Goal: Find specific page/section: Find specific page/section

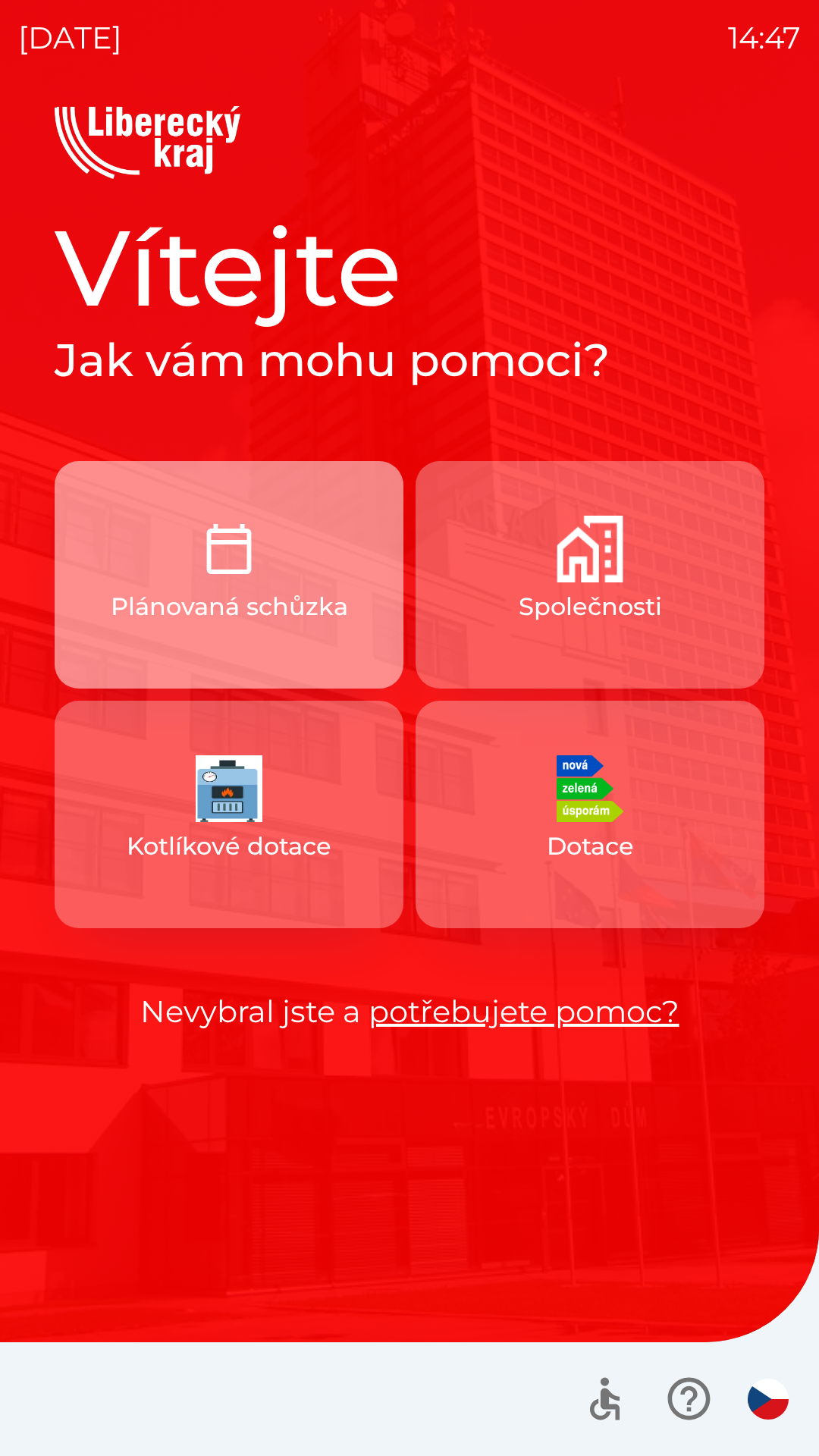
click at [243, 576] on img "button" at bounding box center [229, 548] width 67 height 67
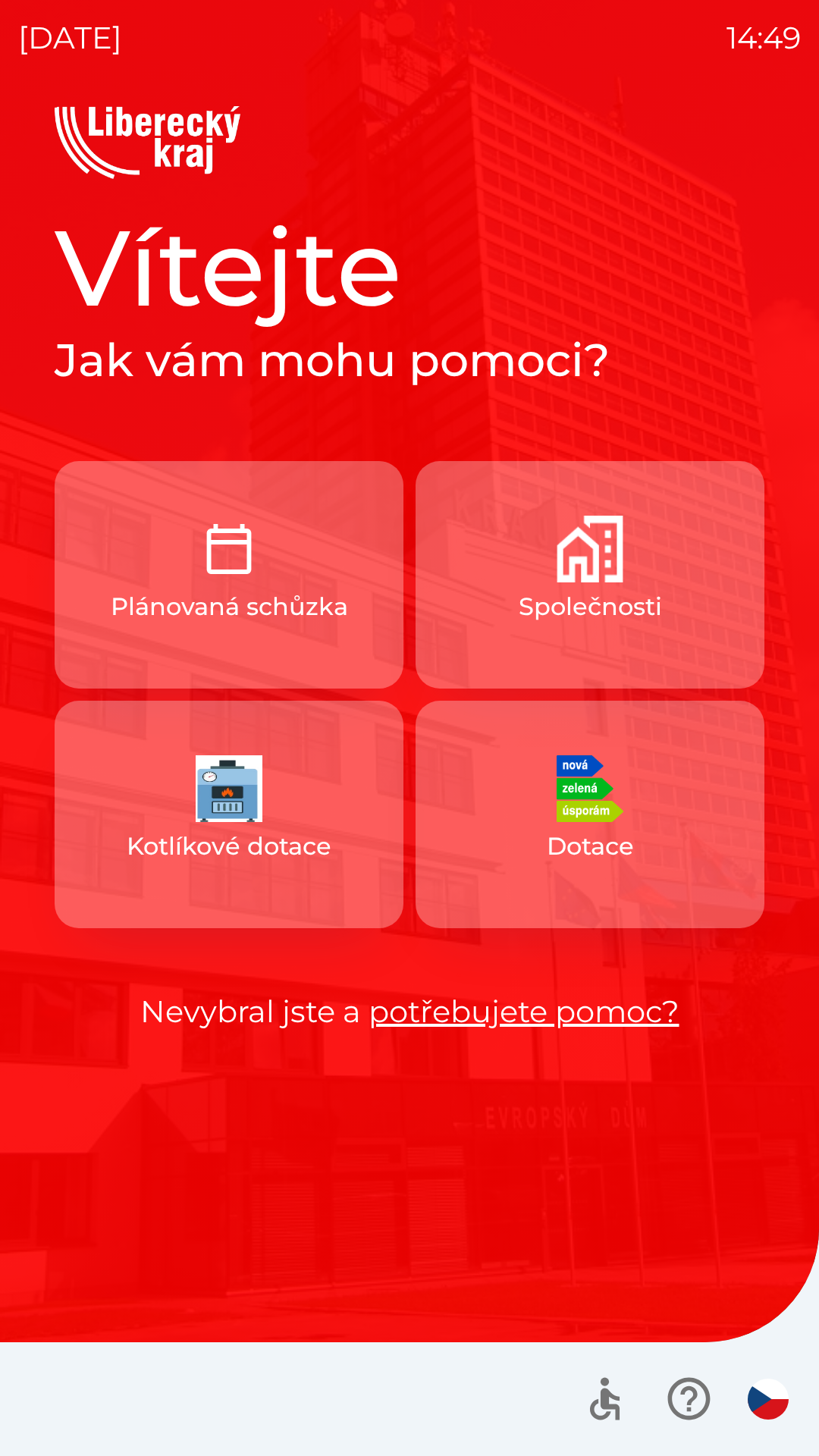
click at [523, 564] on button "Společnosti" at bounding box center [589, 575] width 349 height 228
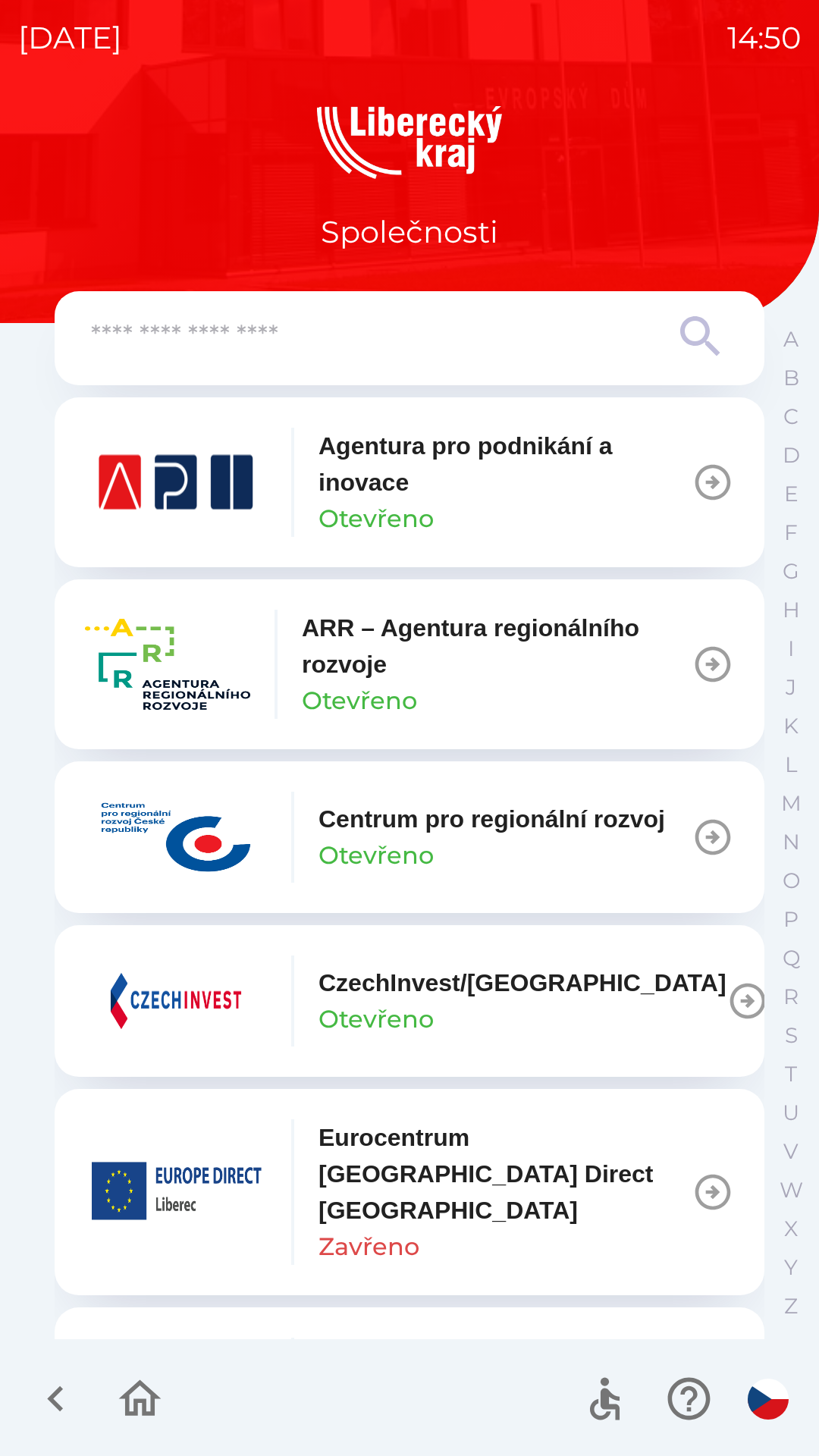
click at [318, 644] on p "ARR – Agentura regionálního rozvoje" at bounding box center [496, 647] width 390 height 73
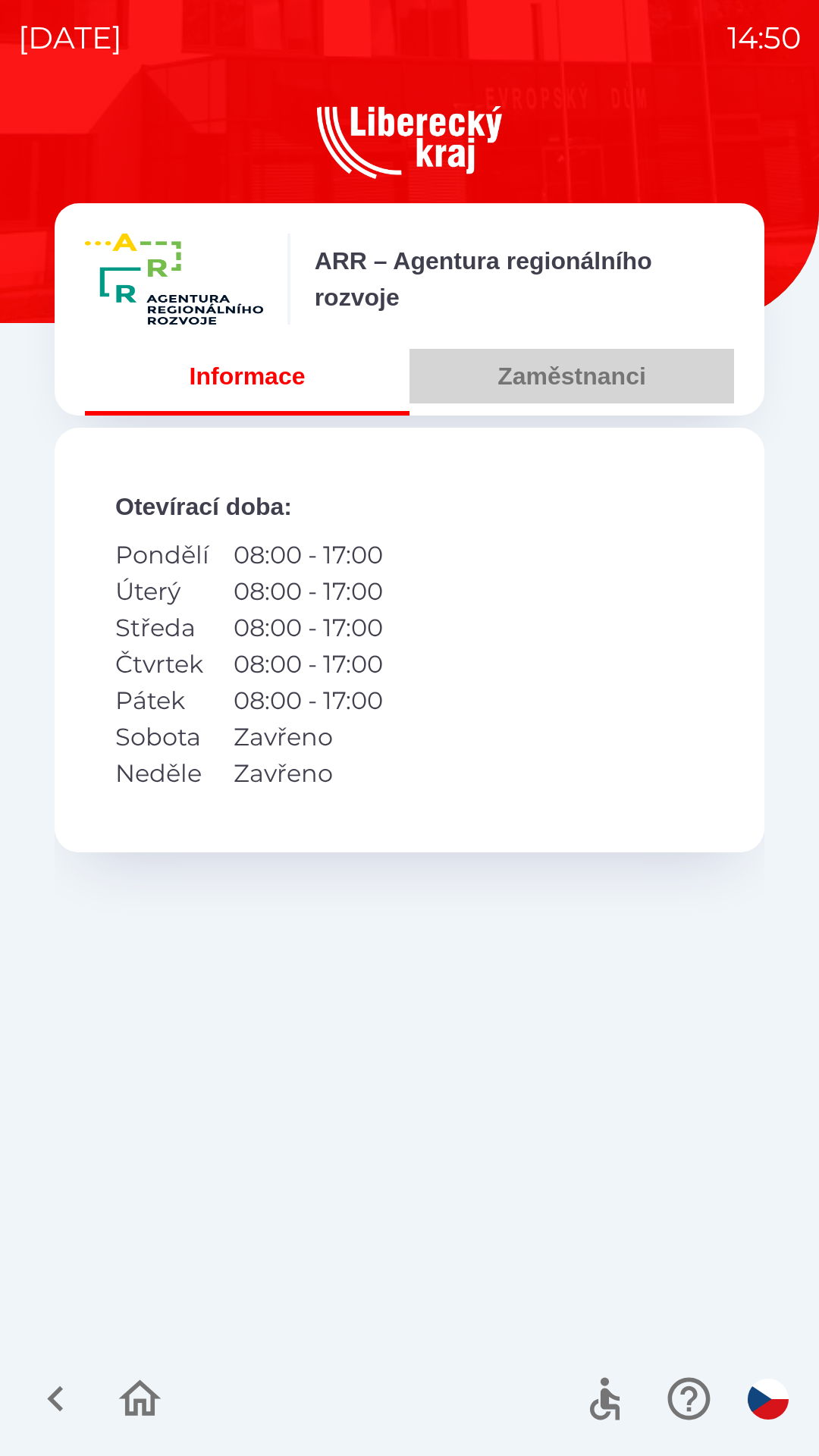
click at [552, 370] on button "Zaměstnanci" at bounding box center [571, 376] width 324 height 55
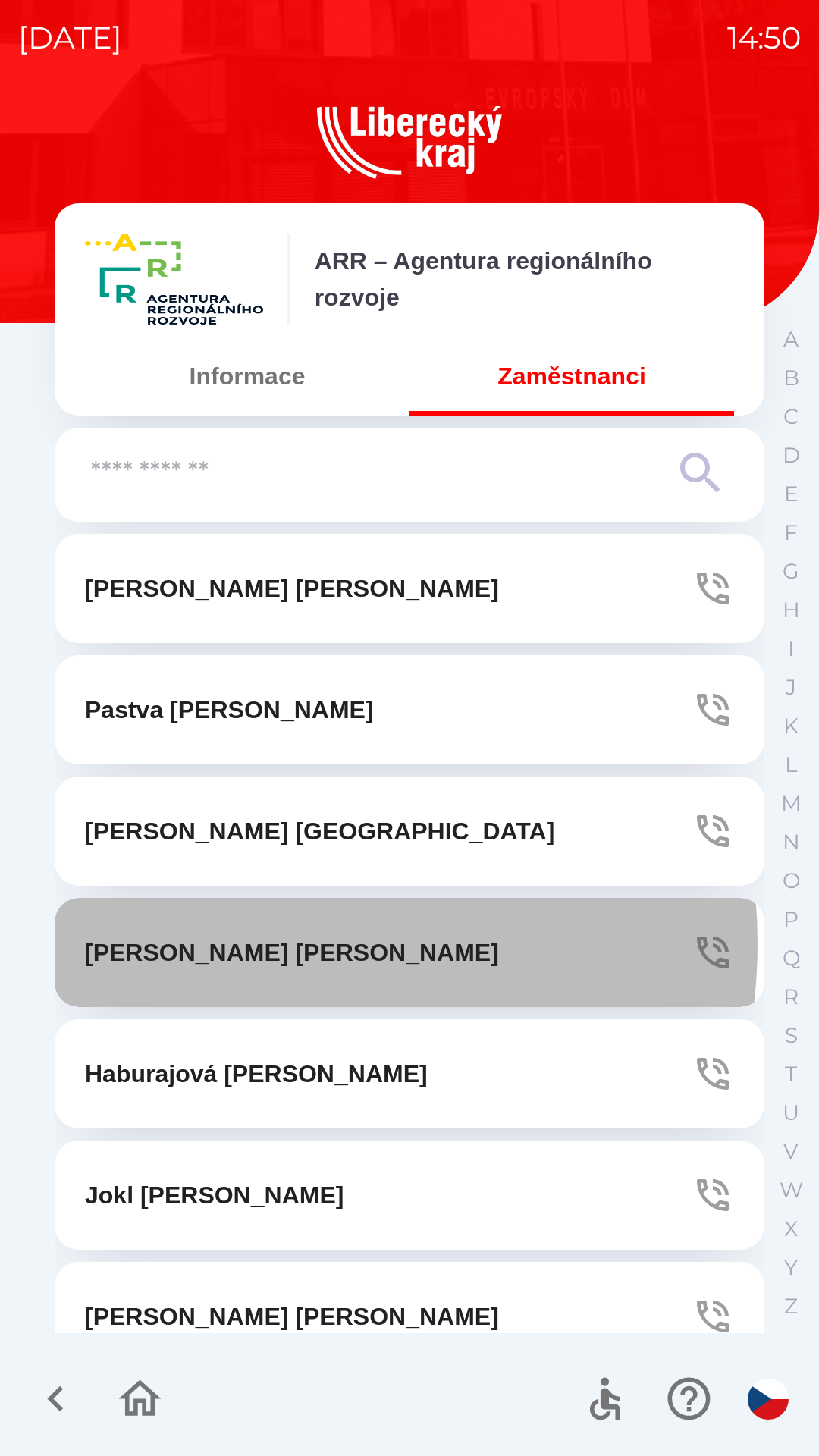
click at [240, 943] on p "[PERSON_NAME]" at bounding box center [292, 953] width 414 height 37
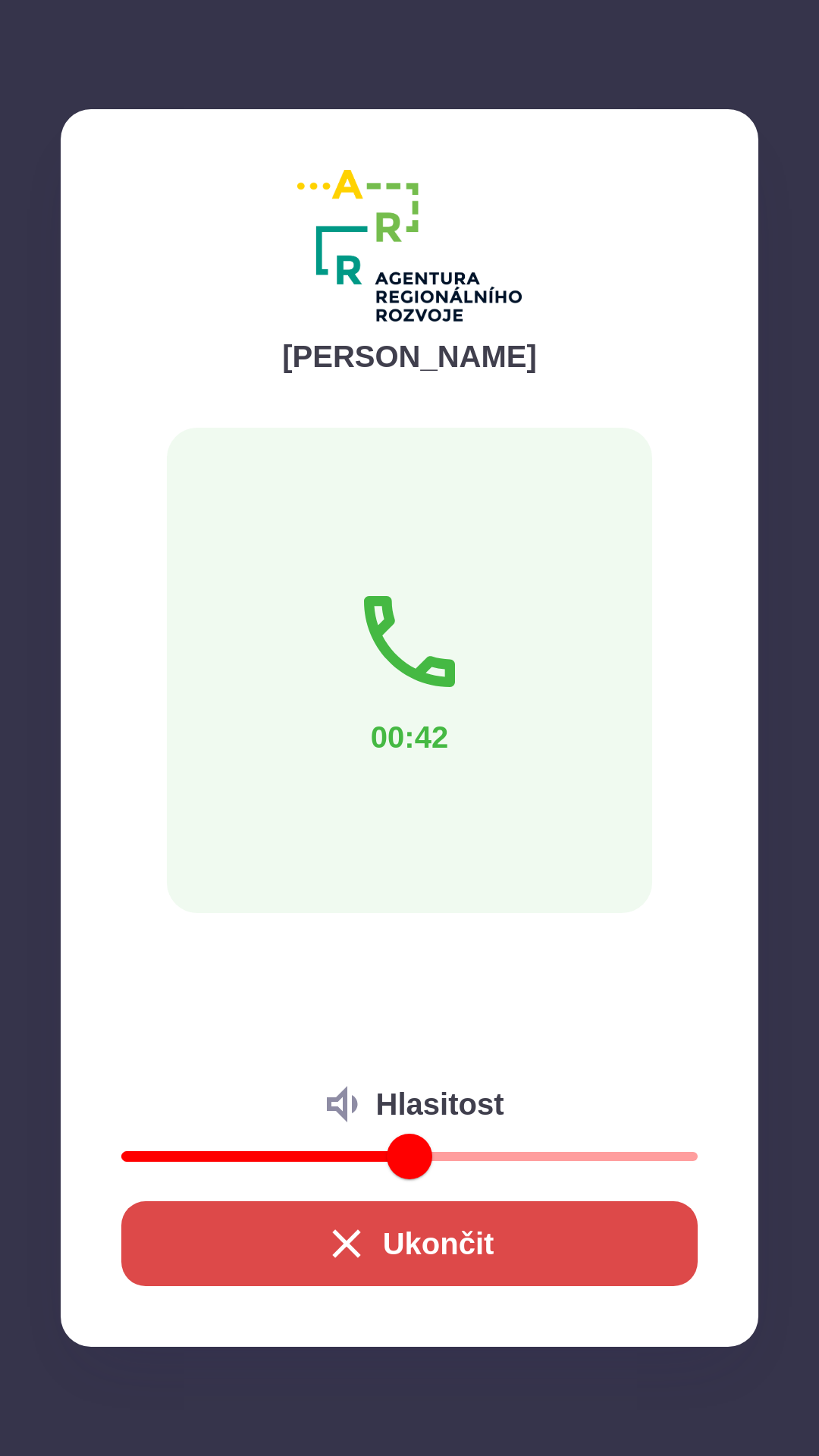
click at [396, 1240] on button "Ukončit" at bounding box center [410, 1244] width 576 height 85
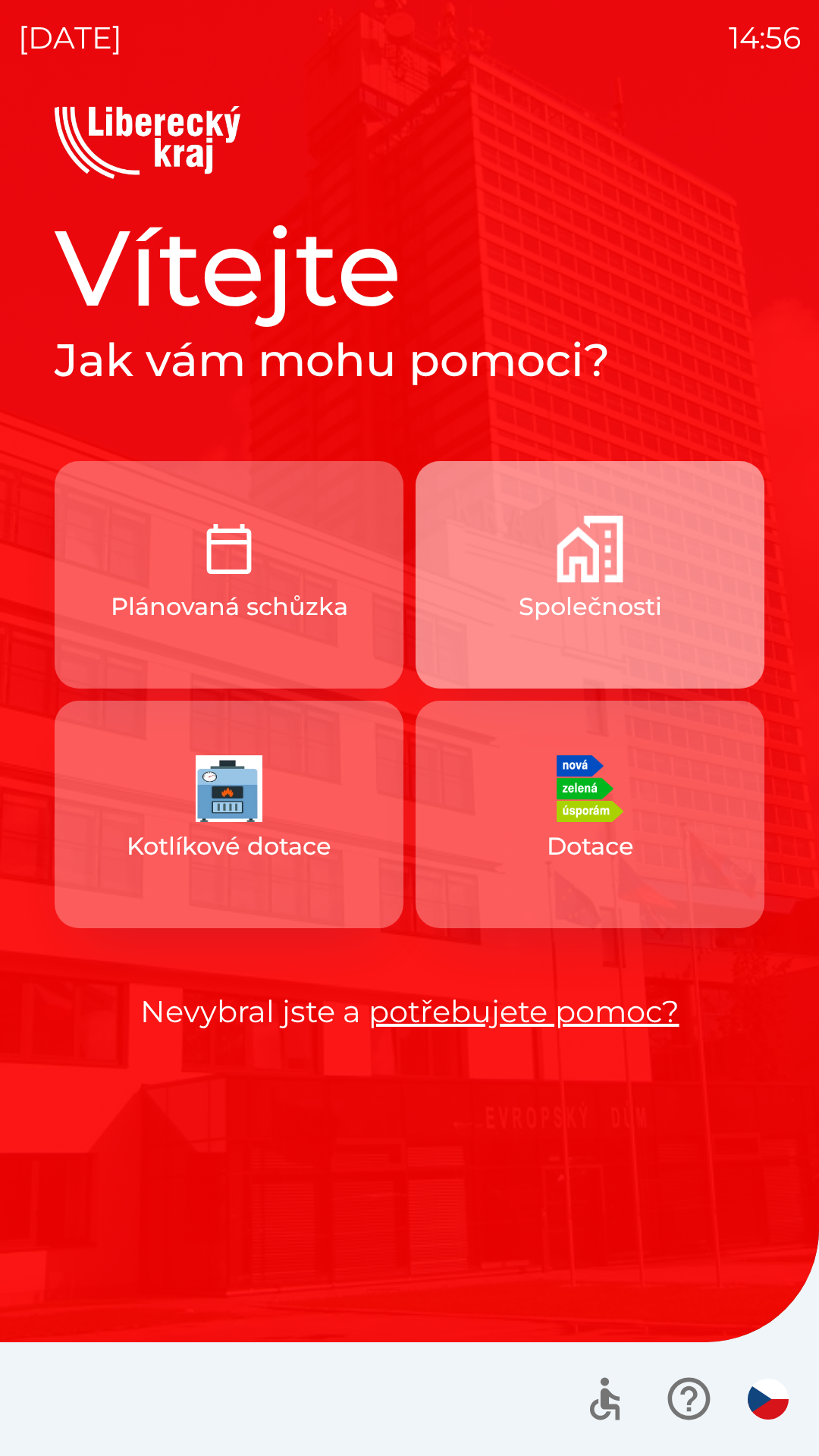
click at [596, 575] on img "button" at bounding box center [589, 548] width 67 height 67
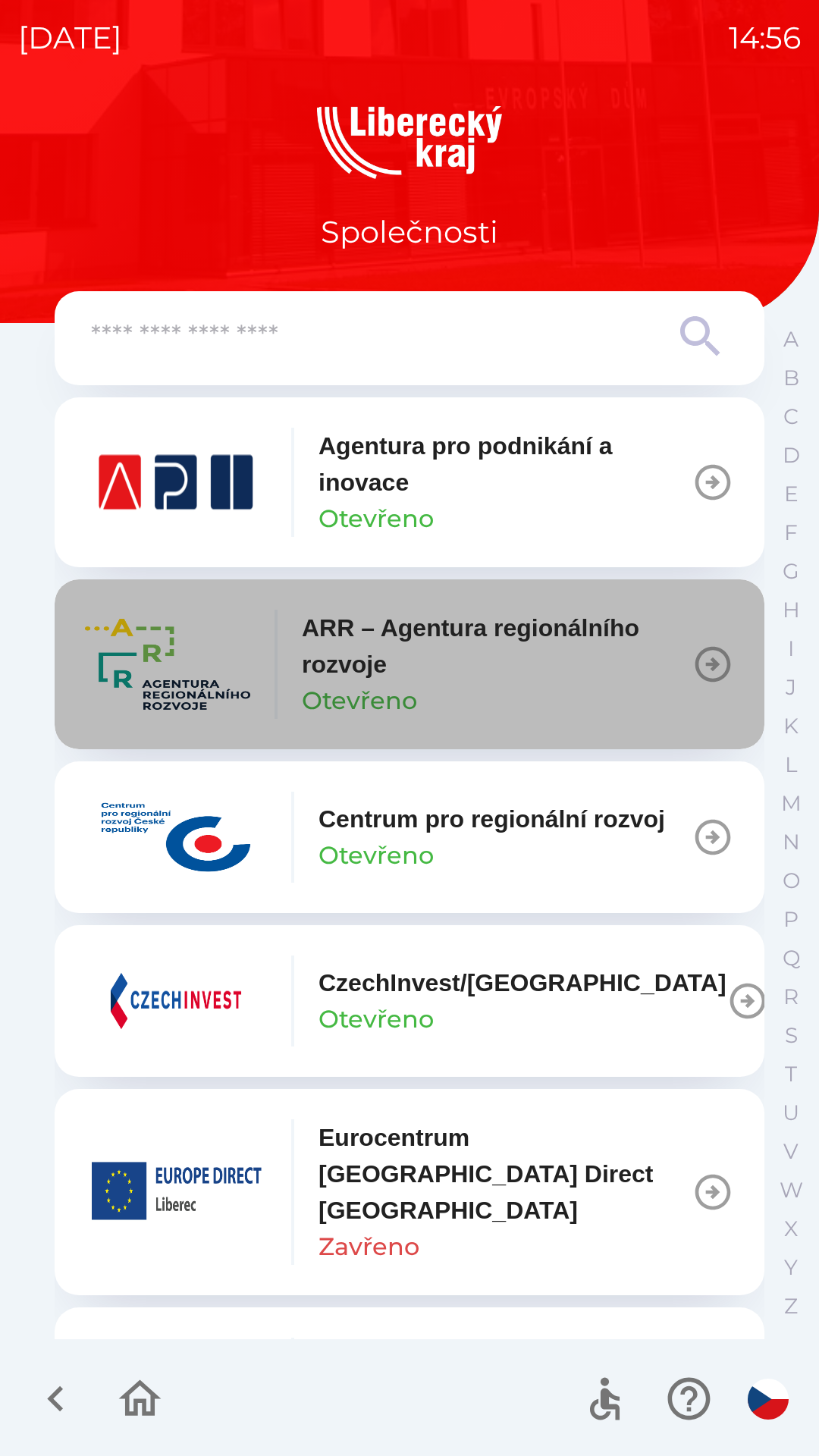
click at [420, 668] on p "ARR – Agentura regionálního rozvoje" at bounding box center [496, 647] width 390 height 73
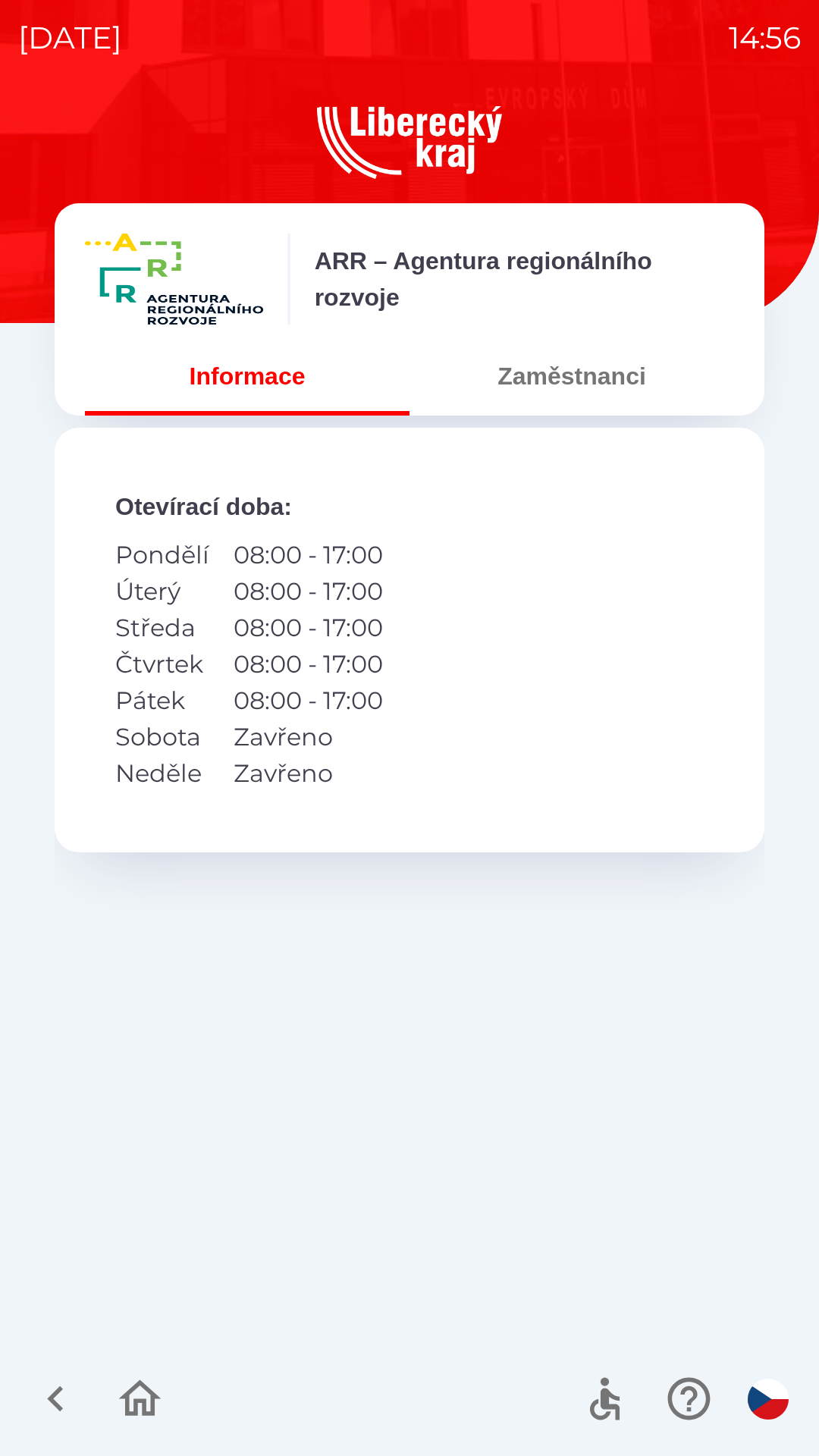
click at [600, 375] on button "Zaměstnanci" at bounding box center [571, 376] width 324 height 55
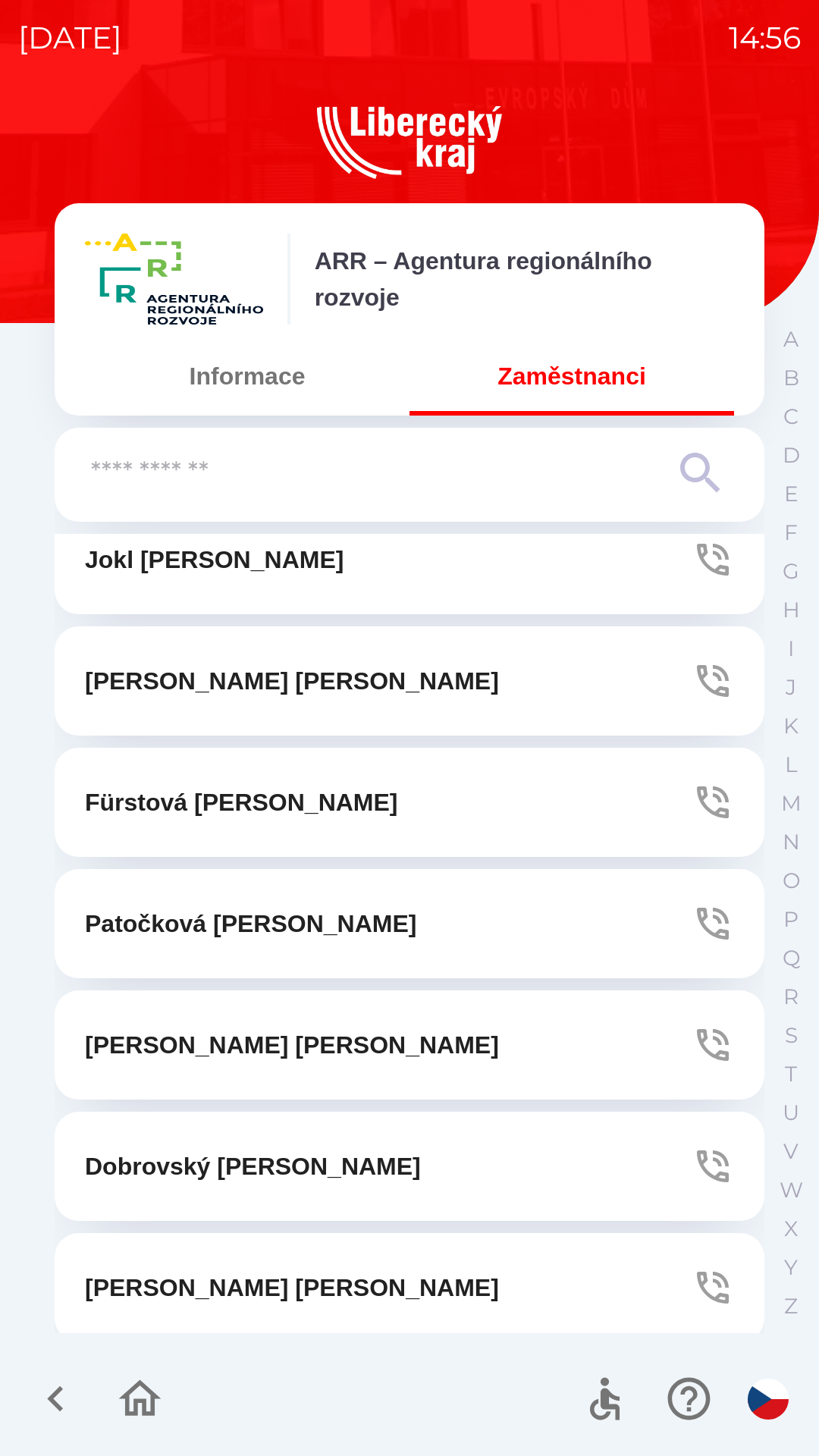
scroll to position [636, 0]
click at [697, 1156] on icon "button" at bounding box center [713, 1166] width 32 height 32
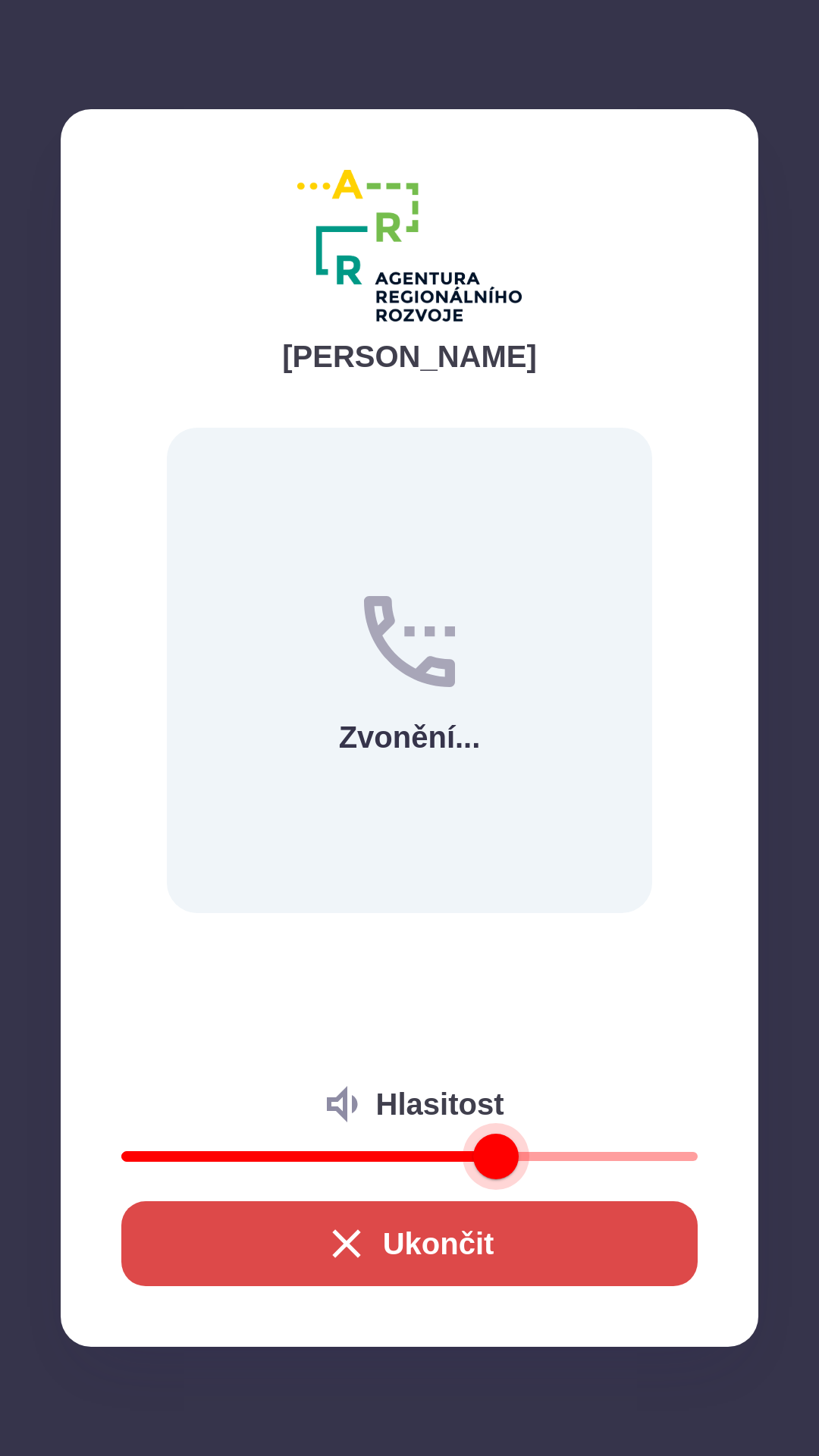
type input "**"
